Goal: Task Accomplishment & Management: Use online tool/utility

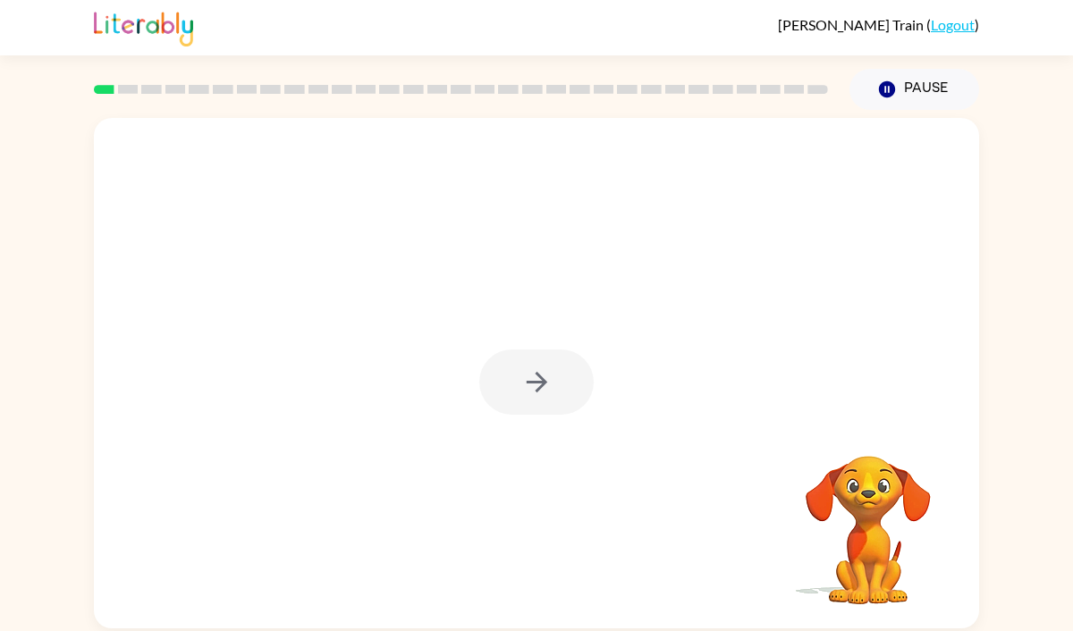
click at [508, 391] on div at bounding box center [536, 382] width 114 height 65
click at [544, 349] on div at bounding box center [536, 373] width 885 height 510
click at [544, 358] on button "button" at bounding box center [536, 382] width 114 height 65
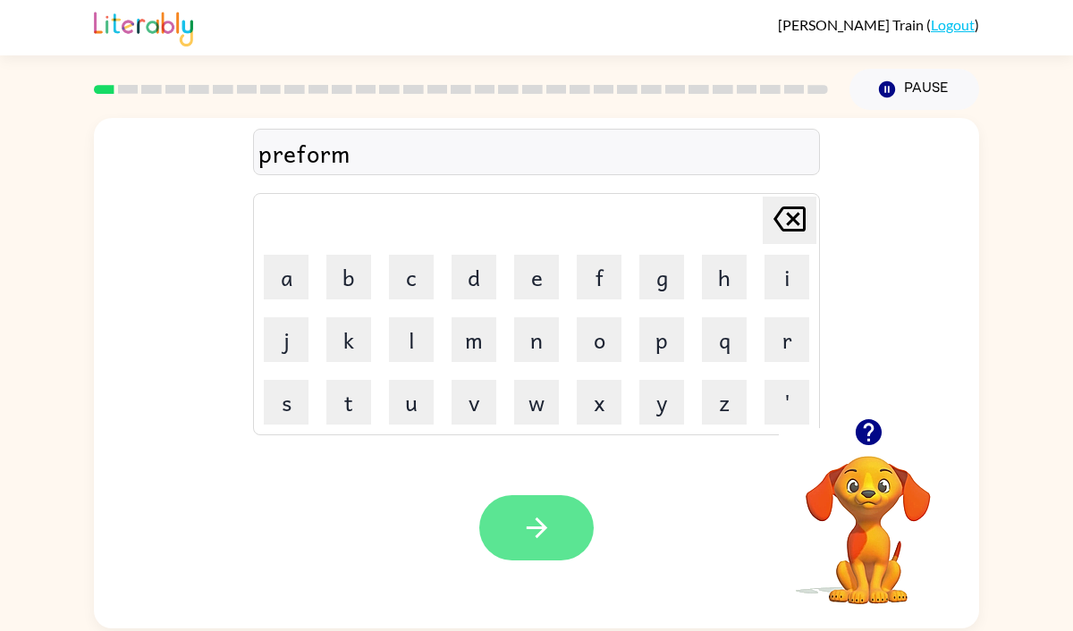
click at [556, 508] on button "button" at bounding box center [536, 527] width 114 height 65
click at [540, 515] on icon "button" at bounding box center [536, 527] width 31 height 31
click at [509, 529] on button "button" at bounding box center [536, 527] width 114 height 65
click at [548, 538] on icon "button" at bounding box center [536, 527] width 31 height 31
drag, startPoint x: 550, startPoint y: 476, endPoint x: 550, endPoint y: 504, distance: 28.6
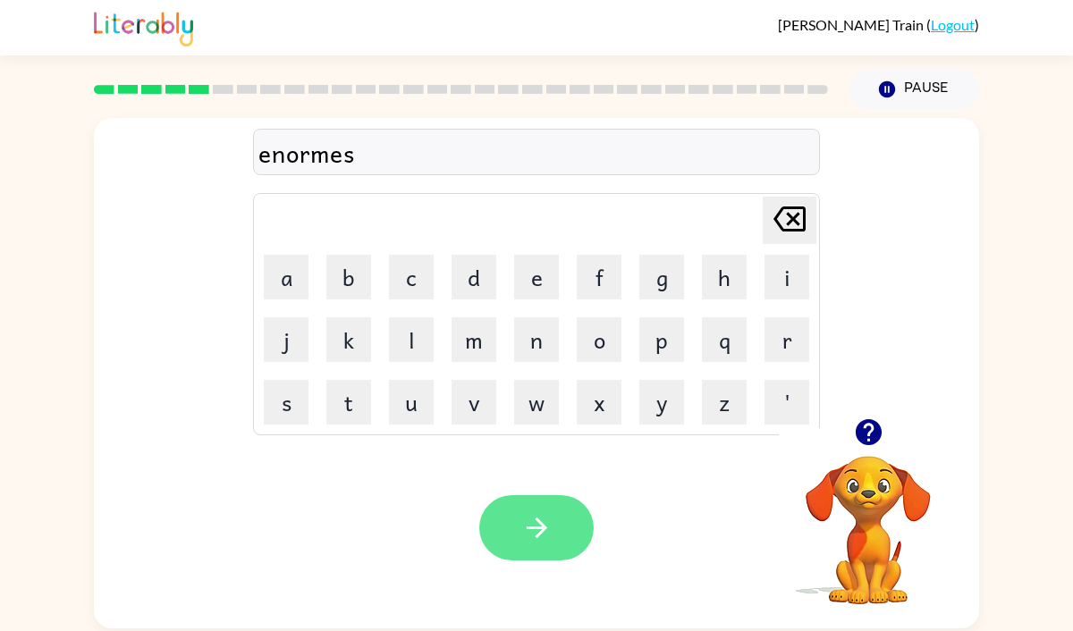
click at [550, 502] on div "Your browser must support playing .mp4 files to use Literably. Please try using…" at bounding box center [536, 527] width 885 height 201
click at [550, 508] on button "button" at bounding box center [536, 527] width 114 height 65
click at [522, 509] on button "button" at bounding box center [536, 527] width 114 height 65
click at [542, 528] on icon "button" at bounding box center [536, 528] width 21 height 21
click at [523, 512] on icon "button" at bounding box center [536, 527] width 31 height 31
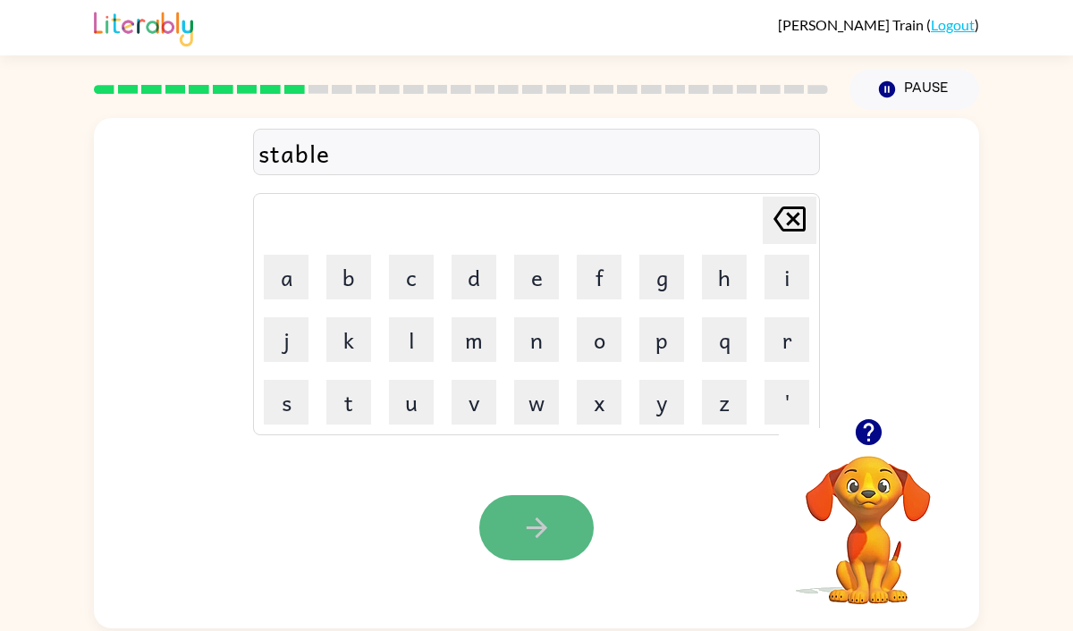
click at [533, 518] on icon "button" at bounding box center [536, 527] width 31 height 31
click at [539, 511] on button "button" at bounding box center [536, 527] width 114 height 65
click at [562, 521] on button "button" at bounding box center [536, 527] width 114 height 65
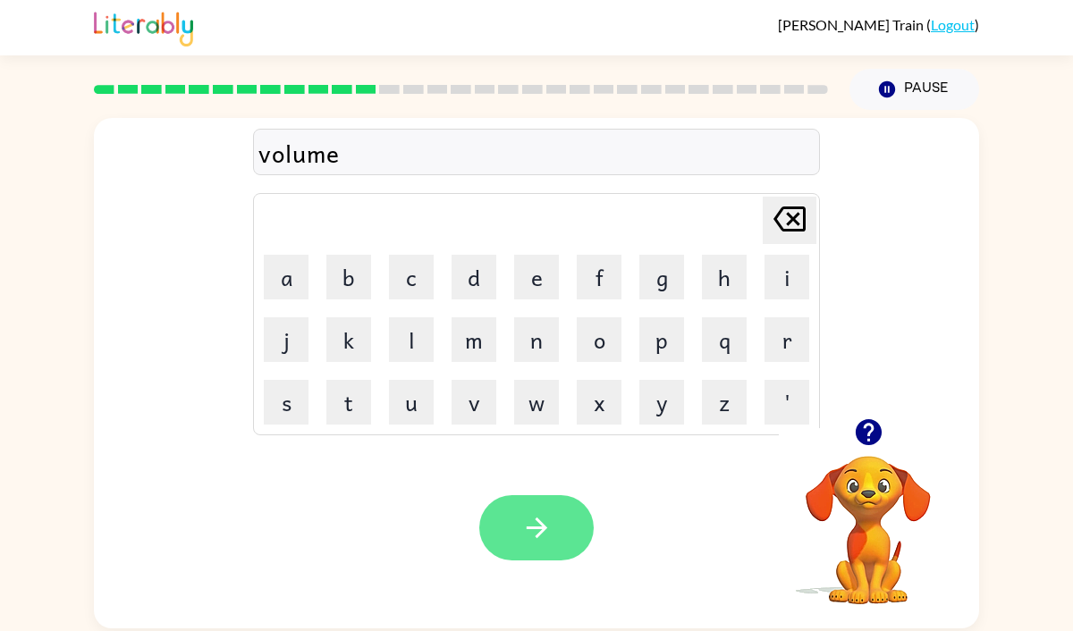
click at [545, 557] on div "Your browser must support playing .mp4 files to use Literably. Please try using…" at bounding box center [536, 527] width 885 height 201
click at [544, 552] on button "button" at bounding box center [536, 527] width 114 height 65
click at [556, 532] on button "button" at bounding box center [536, 527] width 114 height 65
click at [527, 537] on icon "button" at bounding box center [536, 527] width 31 height 31
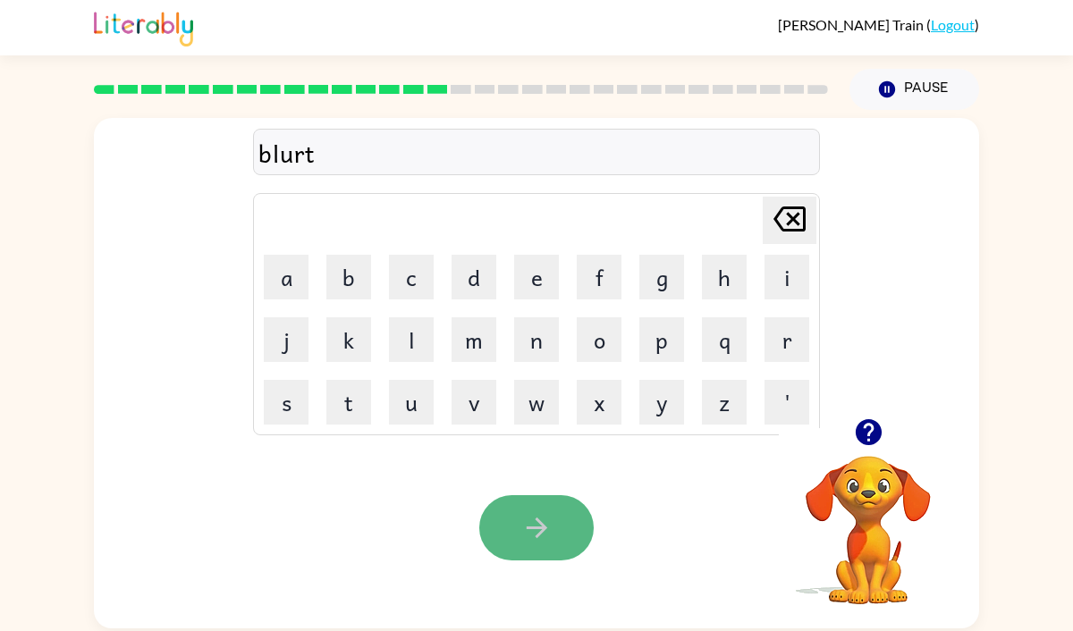
click at [538, 525] on icon "button" at bounding box center [536, 527] width 31 height 31
click at [550, 510] on button "button" at bounding box center [536, 527] width 114 height 65
click at [560, 499] on button "button" at bounding box center [536, 527] width 114 height 65
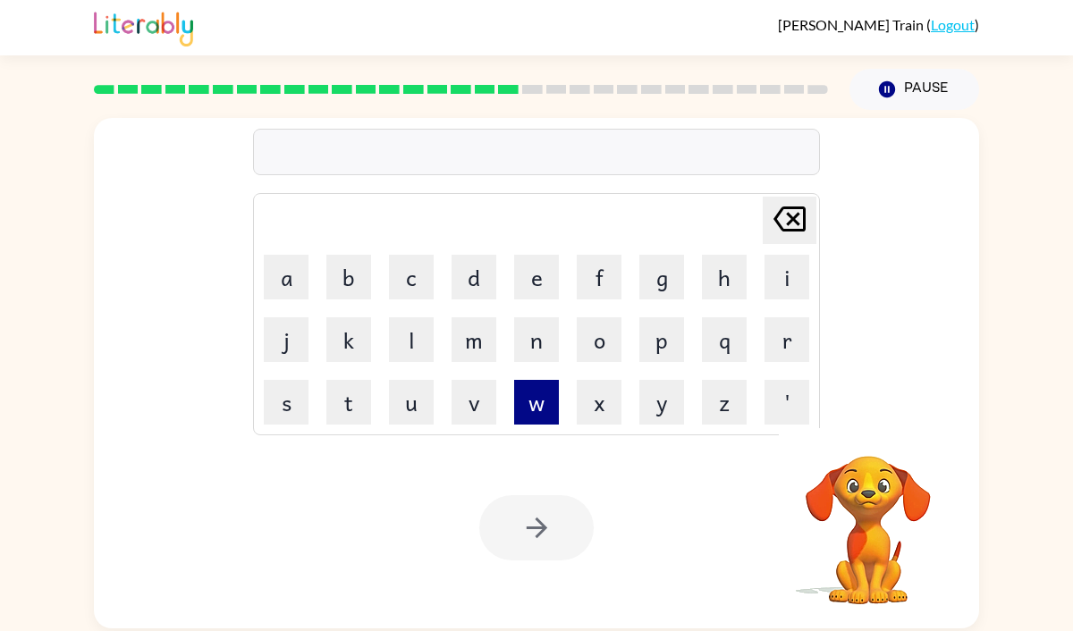
click at [526, 415] on button "w" at bounding box center [536, 402] width 45 height 45
type button "w"
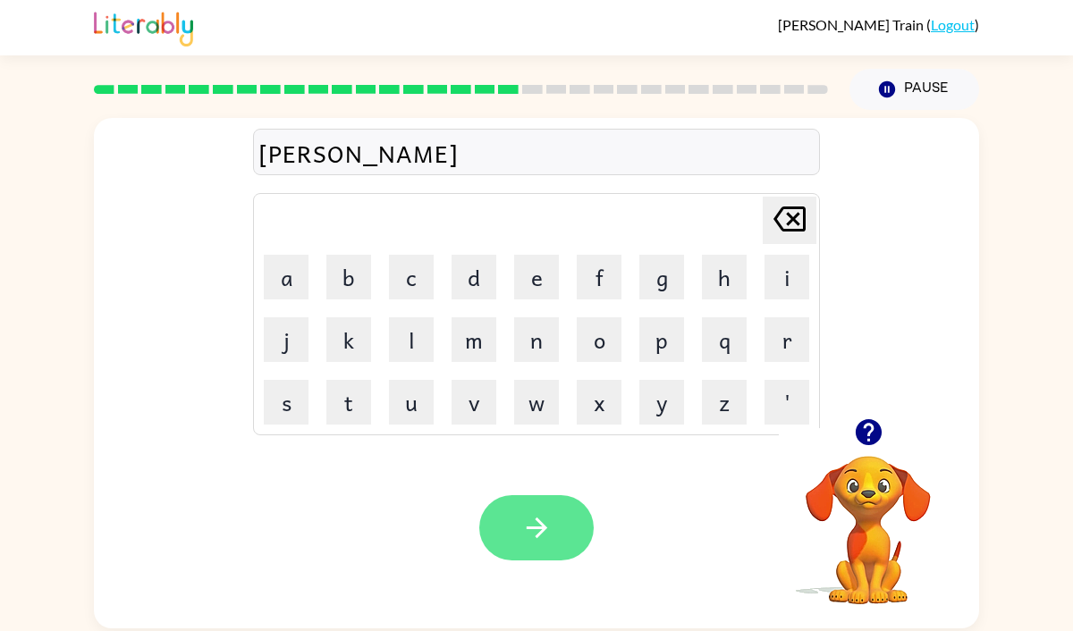
click at [526, 552] on button "button" at bounding box center [536, 527] width 114 height 65
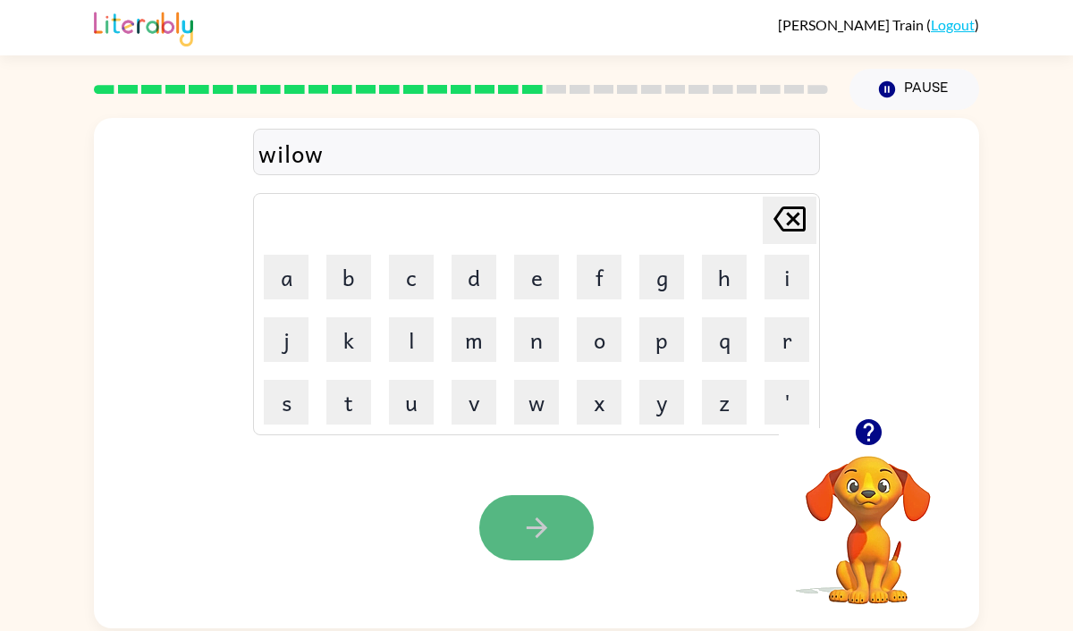
click at [529, 500] on button "button" at bounding box center [536, 527] width 114 height 65
click at [558, 525] on button "button" at bounding box center [536, 527] width 114 height 65
click at [551, 534] on icon "button" at bounding box center [536, 527] width 31 height 31
click at [558, 522] on button "button" at bounding box center [536, 527] width 114 height 65
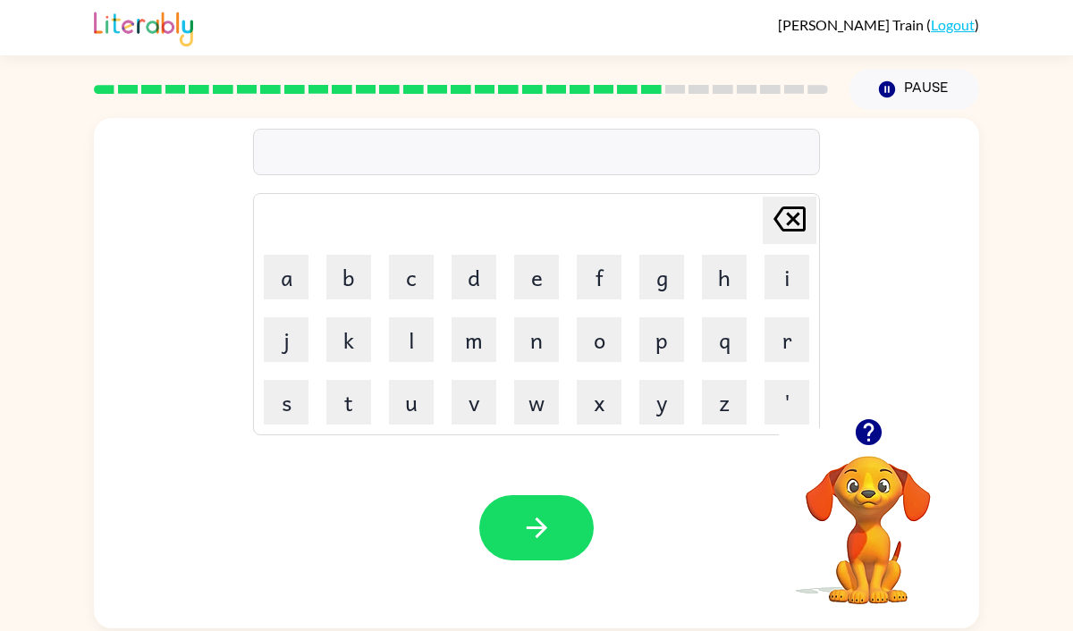
click at [867, 433] on icon "button" at bounding box center [868, 432] width 26 height 26
click at [538, 506] on button "button" at bounding box center [536, 527] width 114 height 65
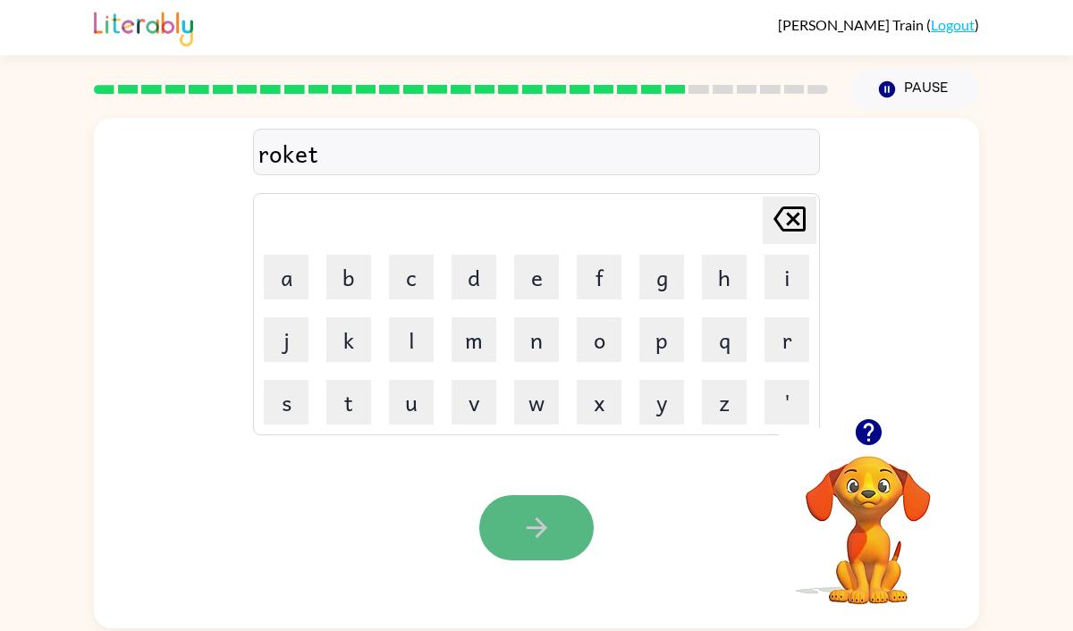
click at [556, 512] on button "button" at bounding box center [536, 527] width 114 height 65
click at [518, 554] on button "button" at bounding box center [536, 527] width 114 height 65
click at [518, 525] on button "button" at bounding box center [536, 527] width 114 height 65
click at [535, 513] on icon "button" at bounding box center [536, 527] width 31 height 31
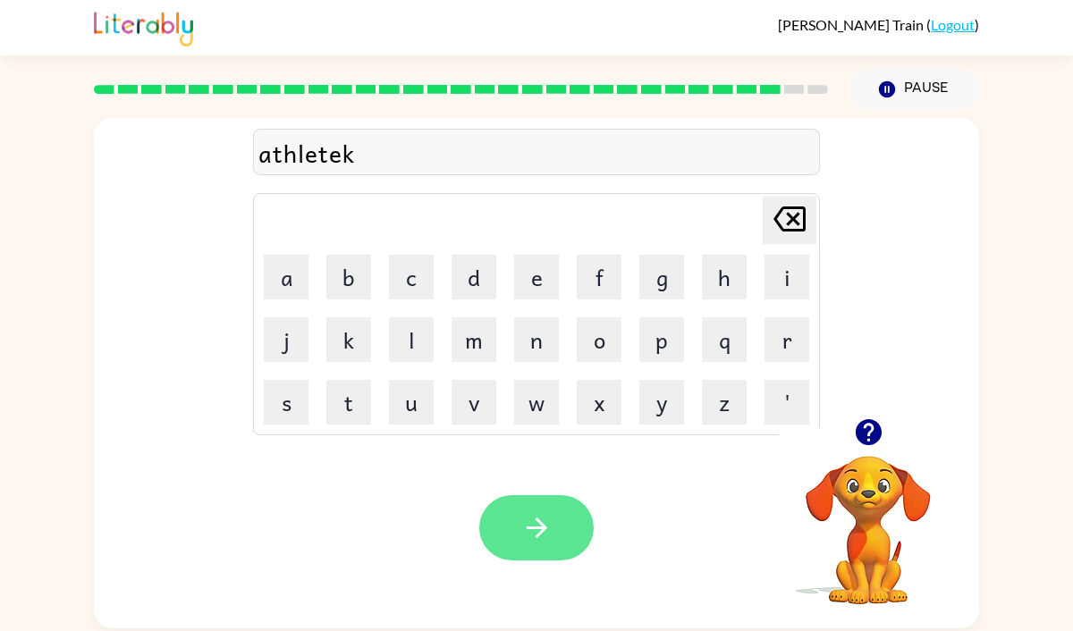
click at [528, 542] on icon "button" at bounding box center [536, 527] width 31 height 31
click at [532, 540] on icon "button" at bounding box center [536, 527] width 31 height 31
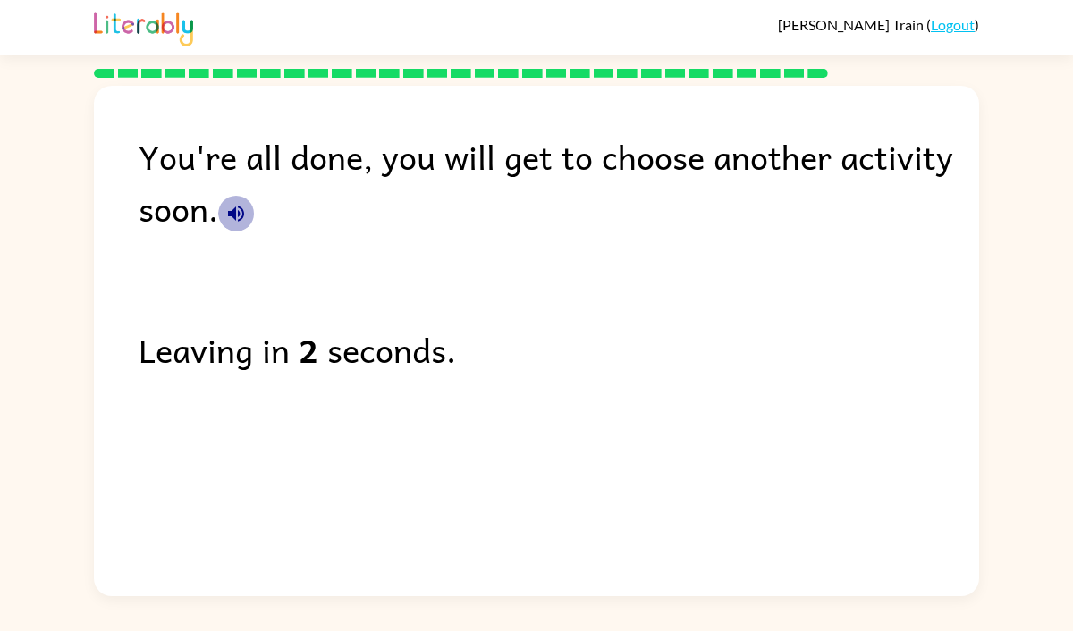
click at [232, 216] on icon "button" at bounding box center [236, 214] width 16 height 16
